Goal: Transaction & Acquisition: Purchase product/service

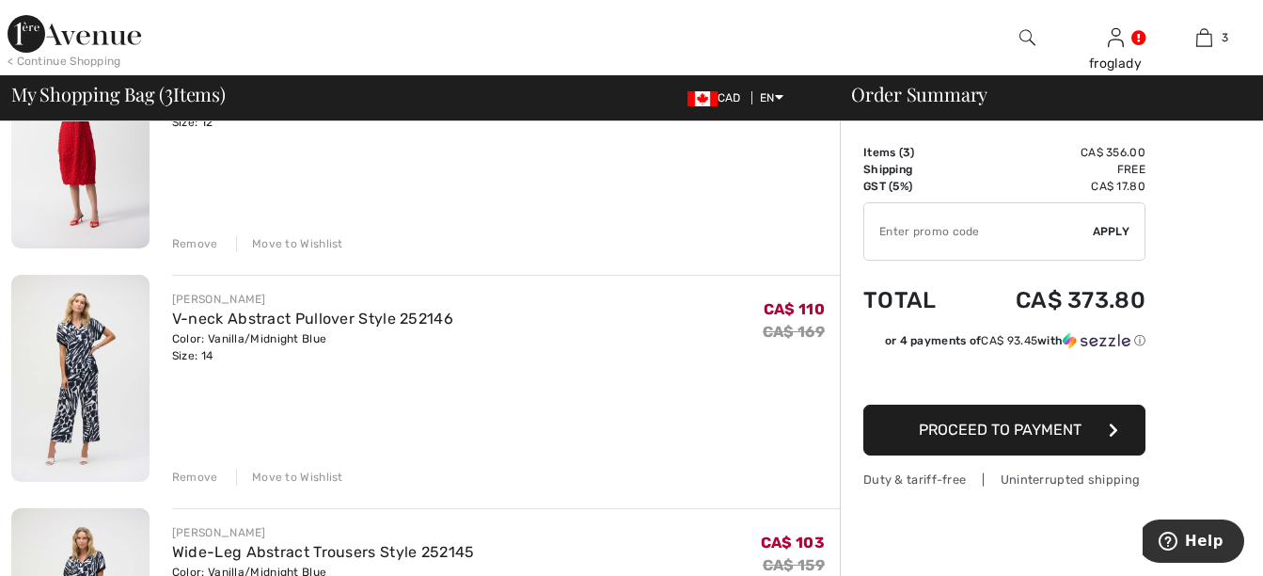
scroll to position [282, 0]
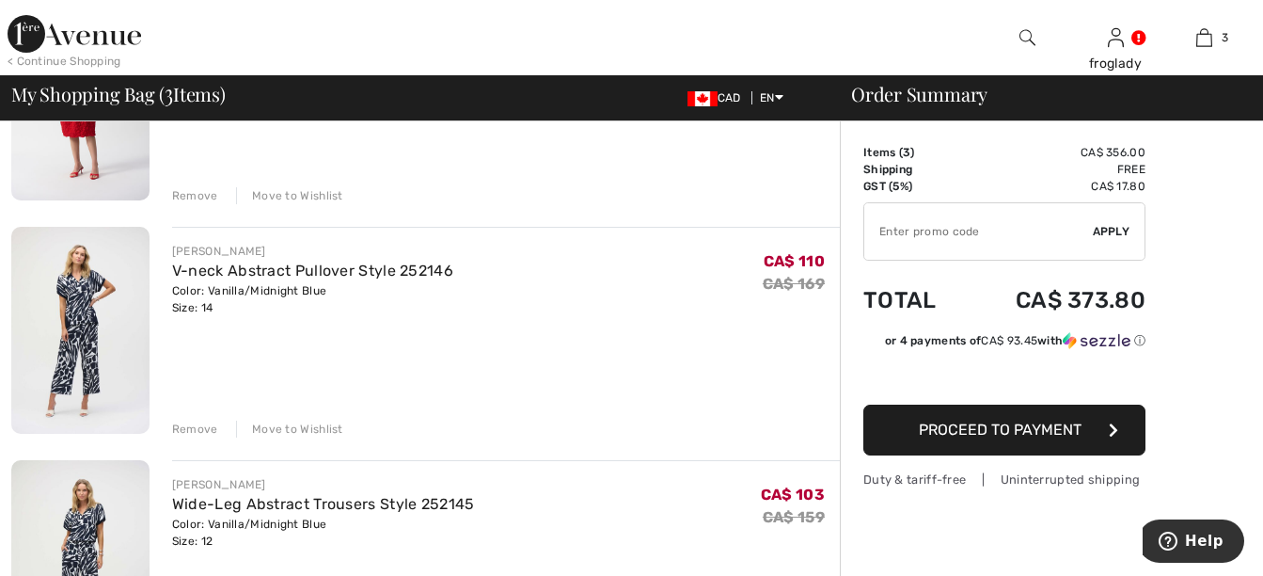
click at [85, 263] on img at bounding box center [80, 330] width 138 height 207
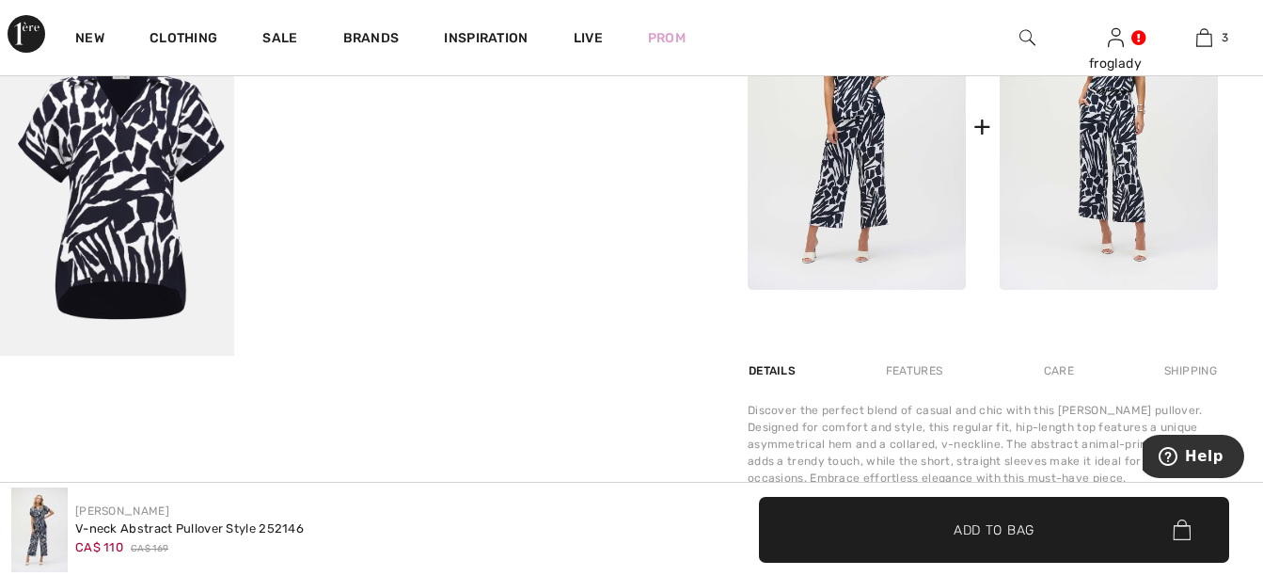
scroll to position [941, 0]
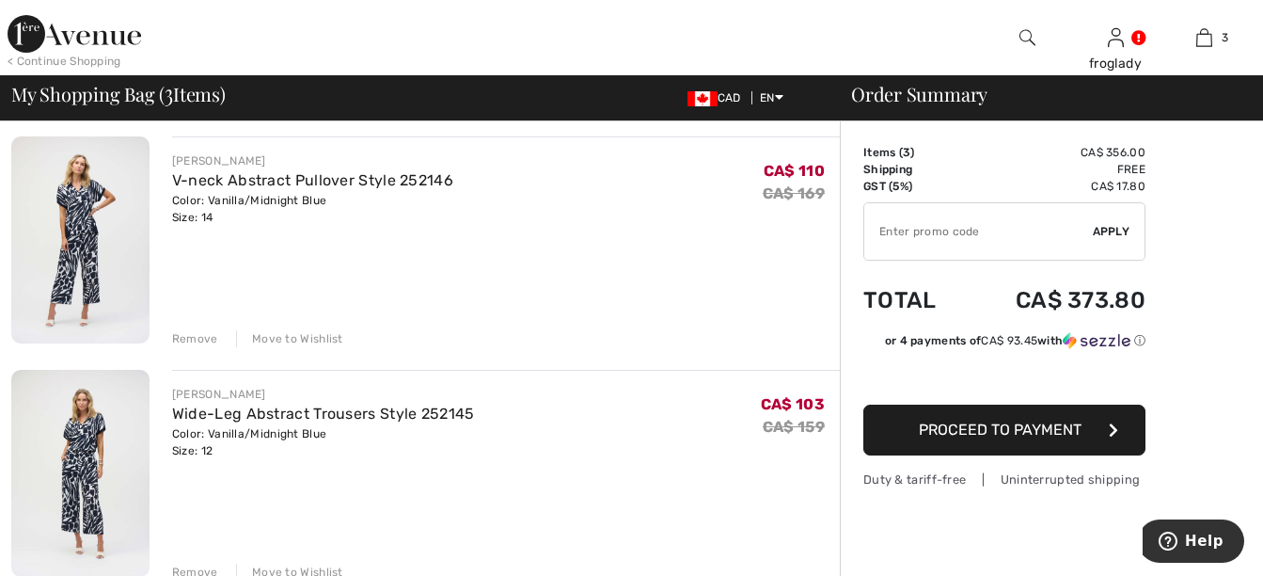
scroll to position [376, 0]
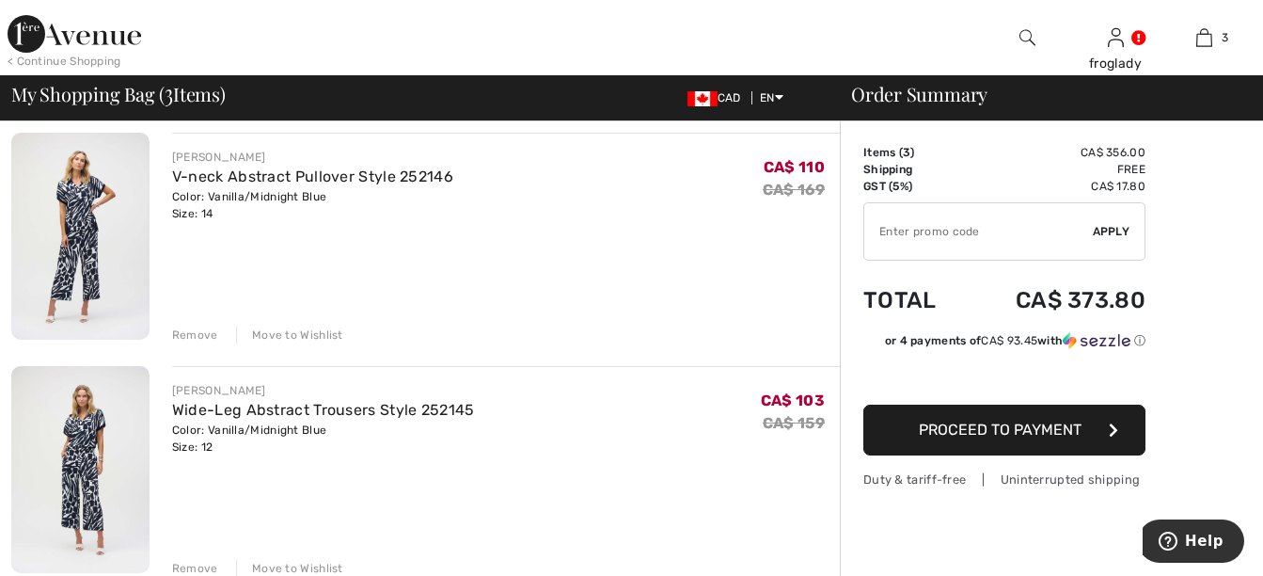
click at [75, 386] on img at bounding box center [80, 469] width 138 height 207
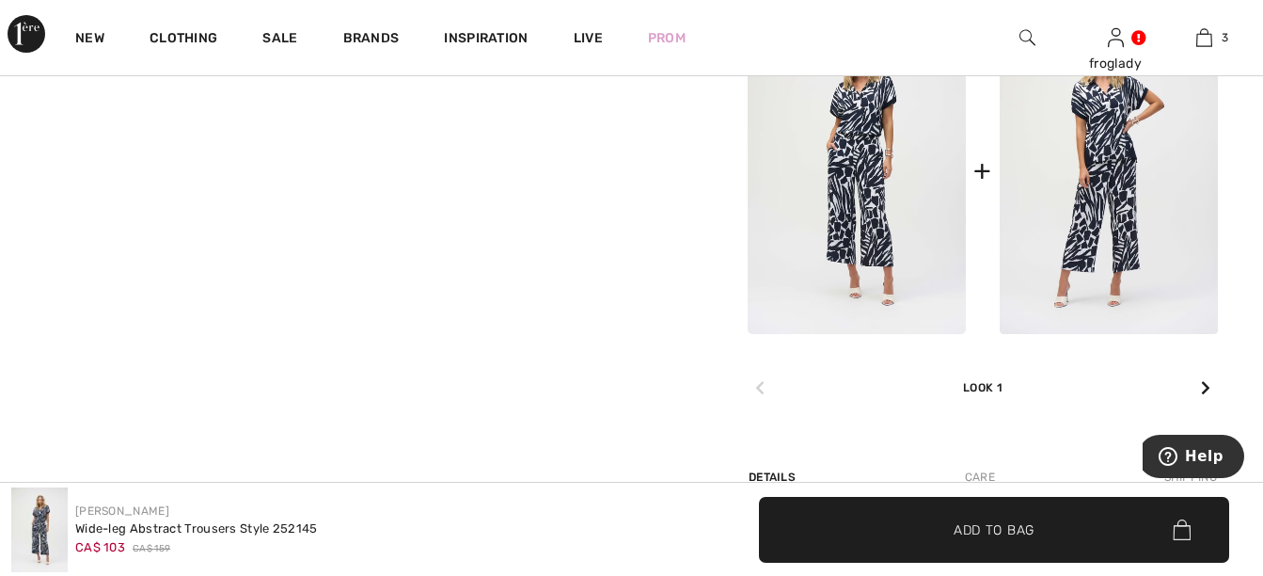
scroll to position [941, 0]
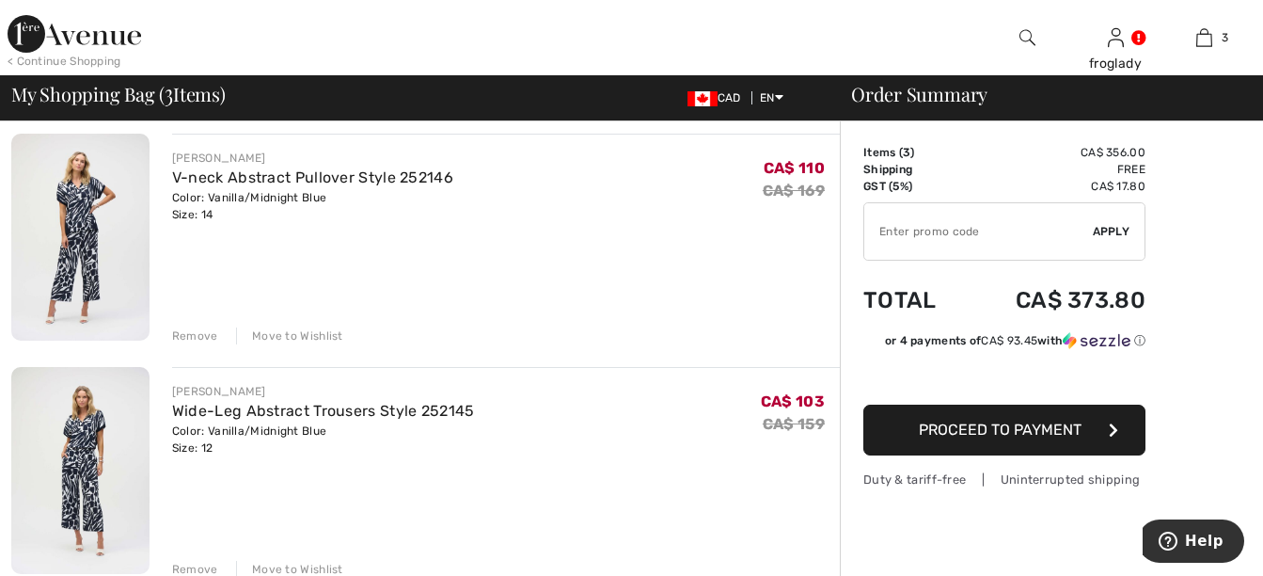
scroll to position [376, 0]
